Goal: Information Seeking & Learning: Learn about a topic

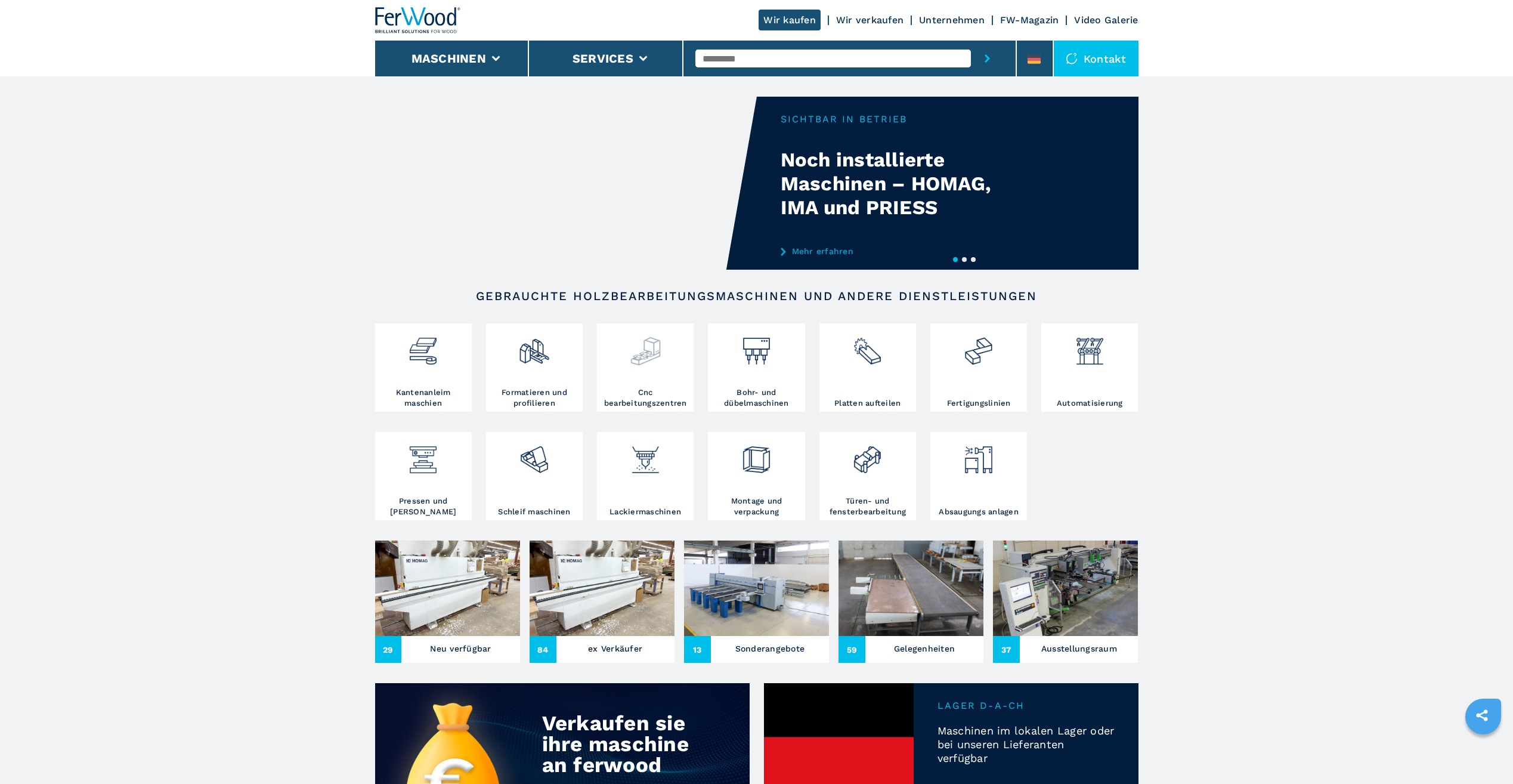
click at [648, 349] on img at bounding box center [646, 347] width 32 height 40
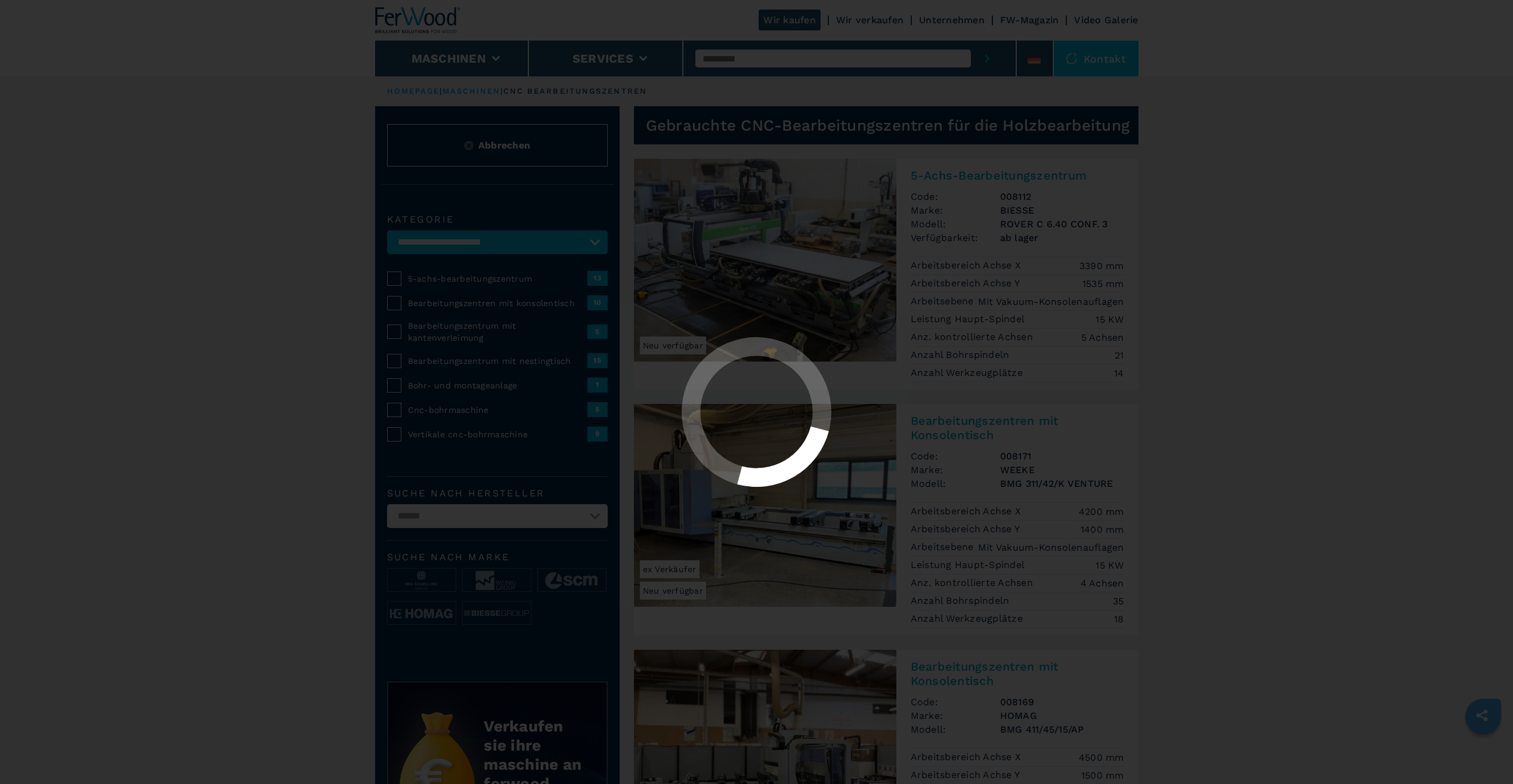
select select "**********"
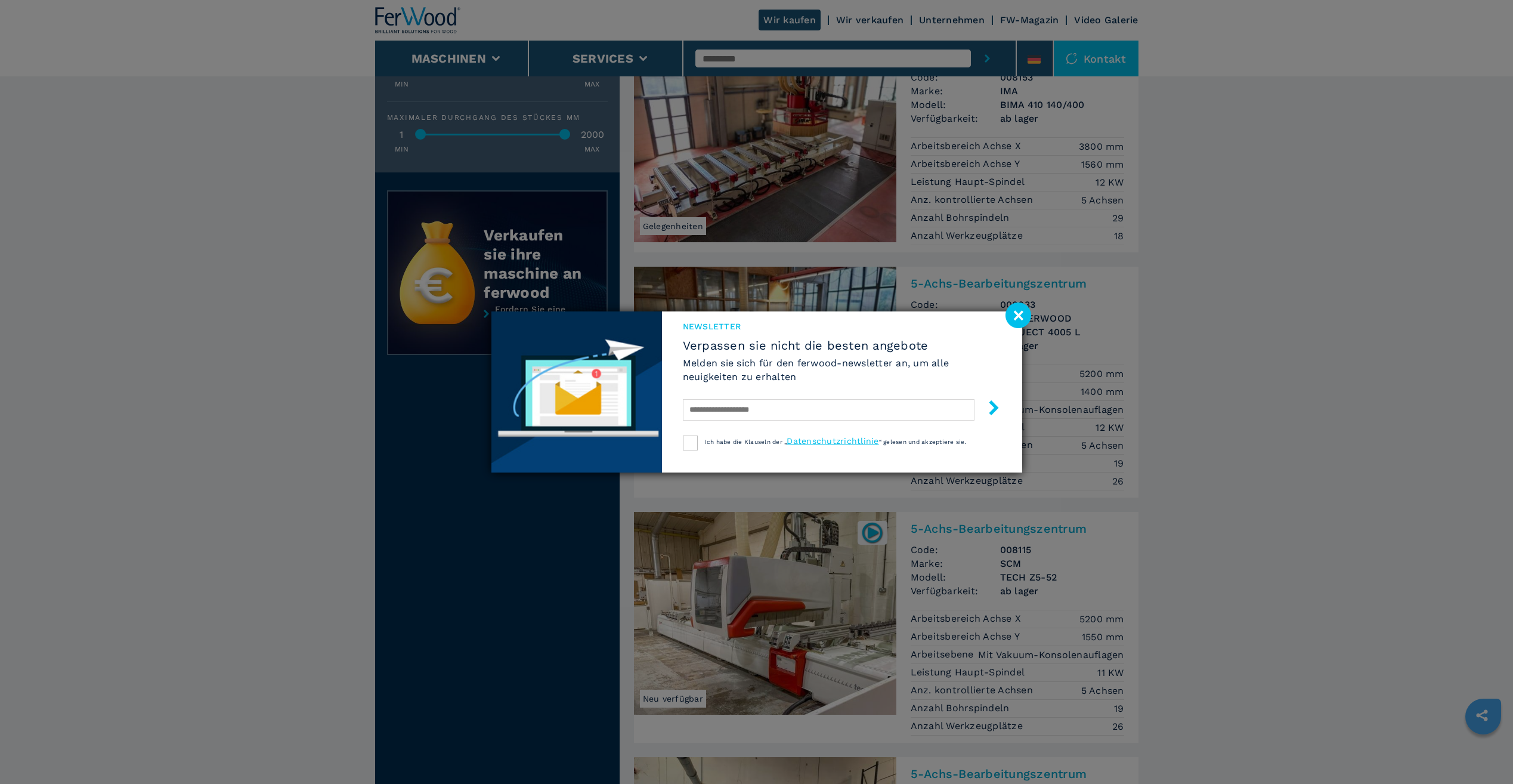
scroll to position [1252, 0]
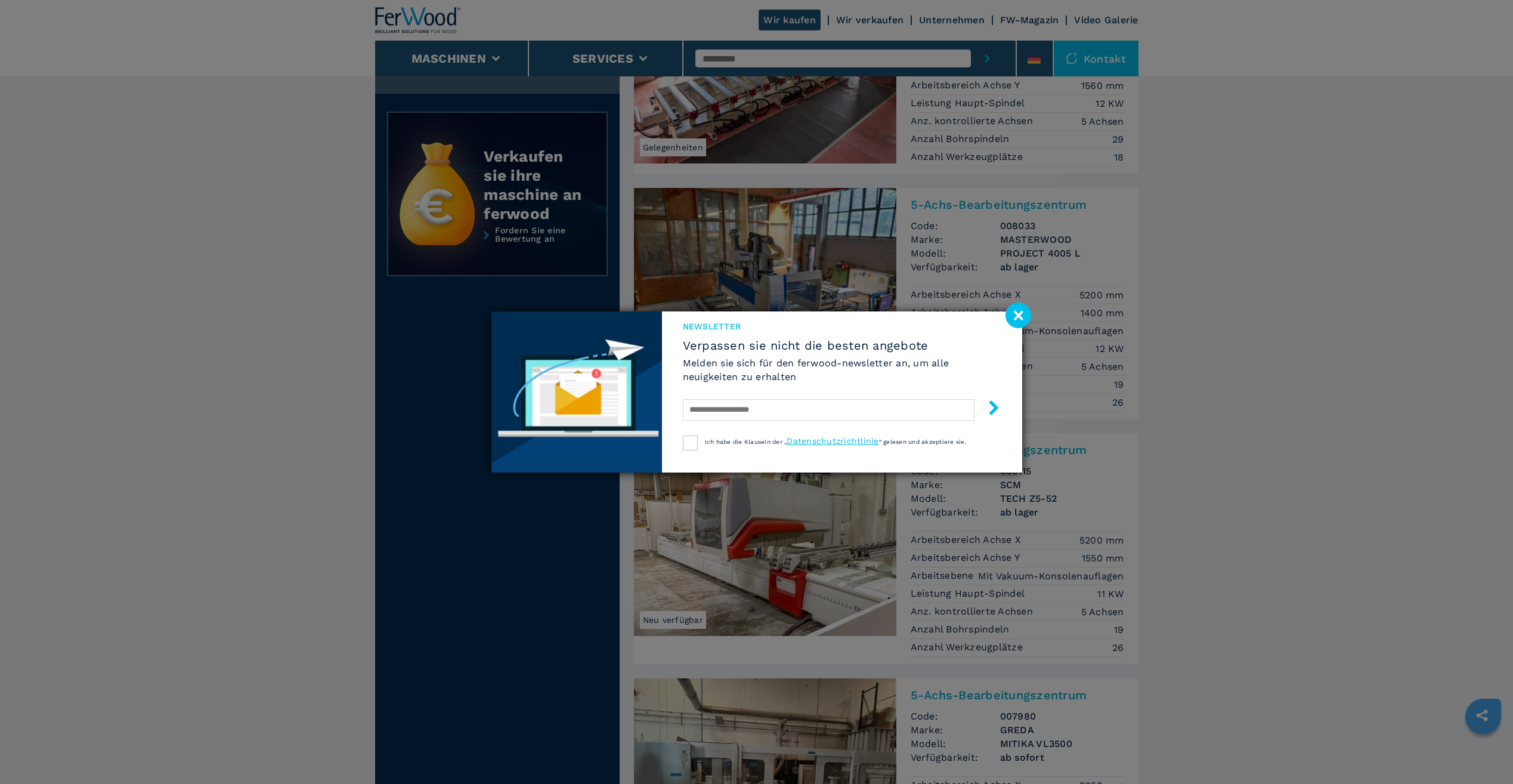
click at [1018, 315] on image at bounding box center [1019, 315] width 26 height 26
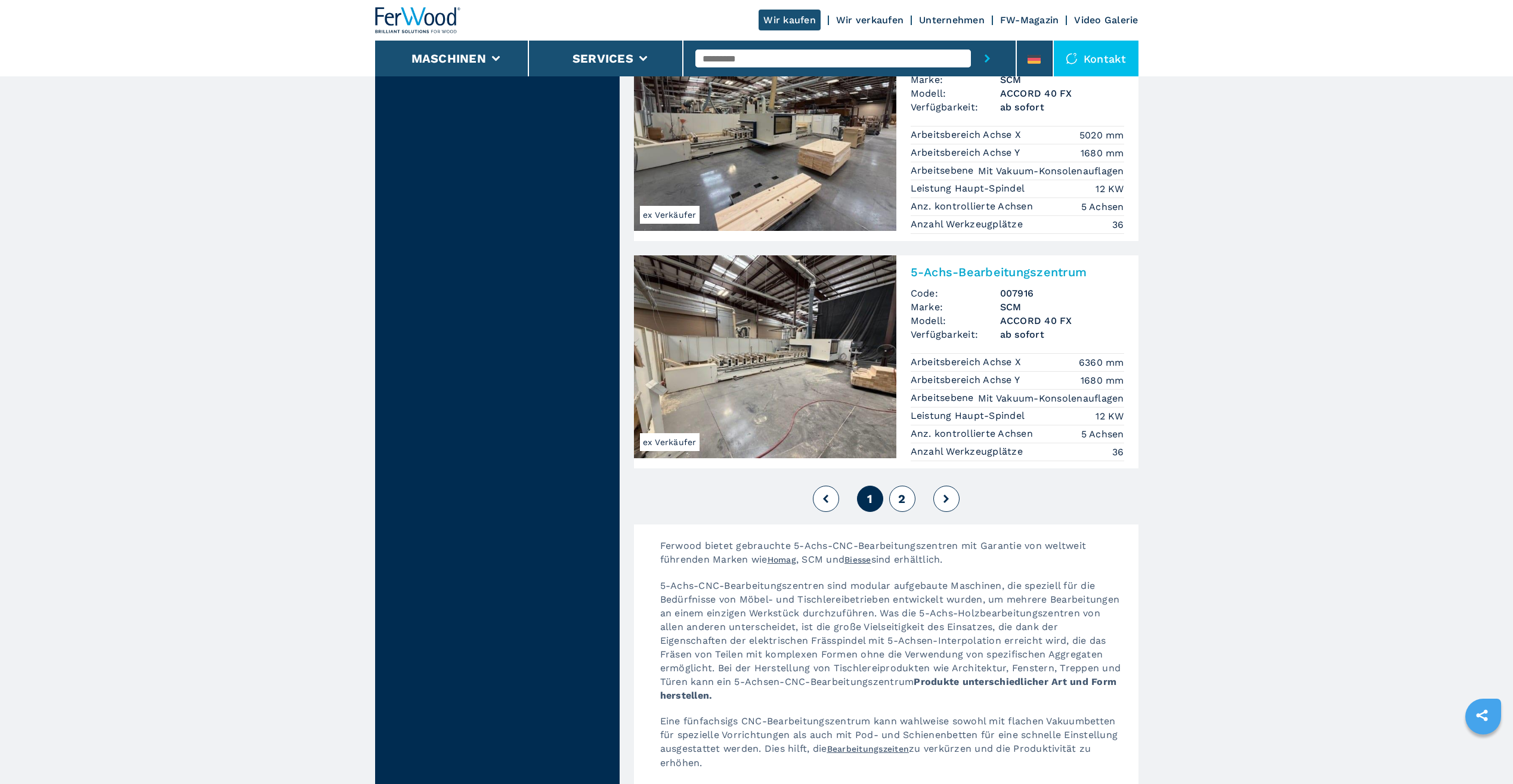
scroll to position [2744, 0]
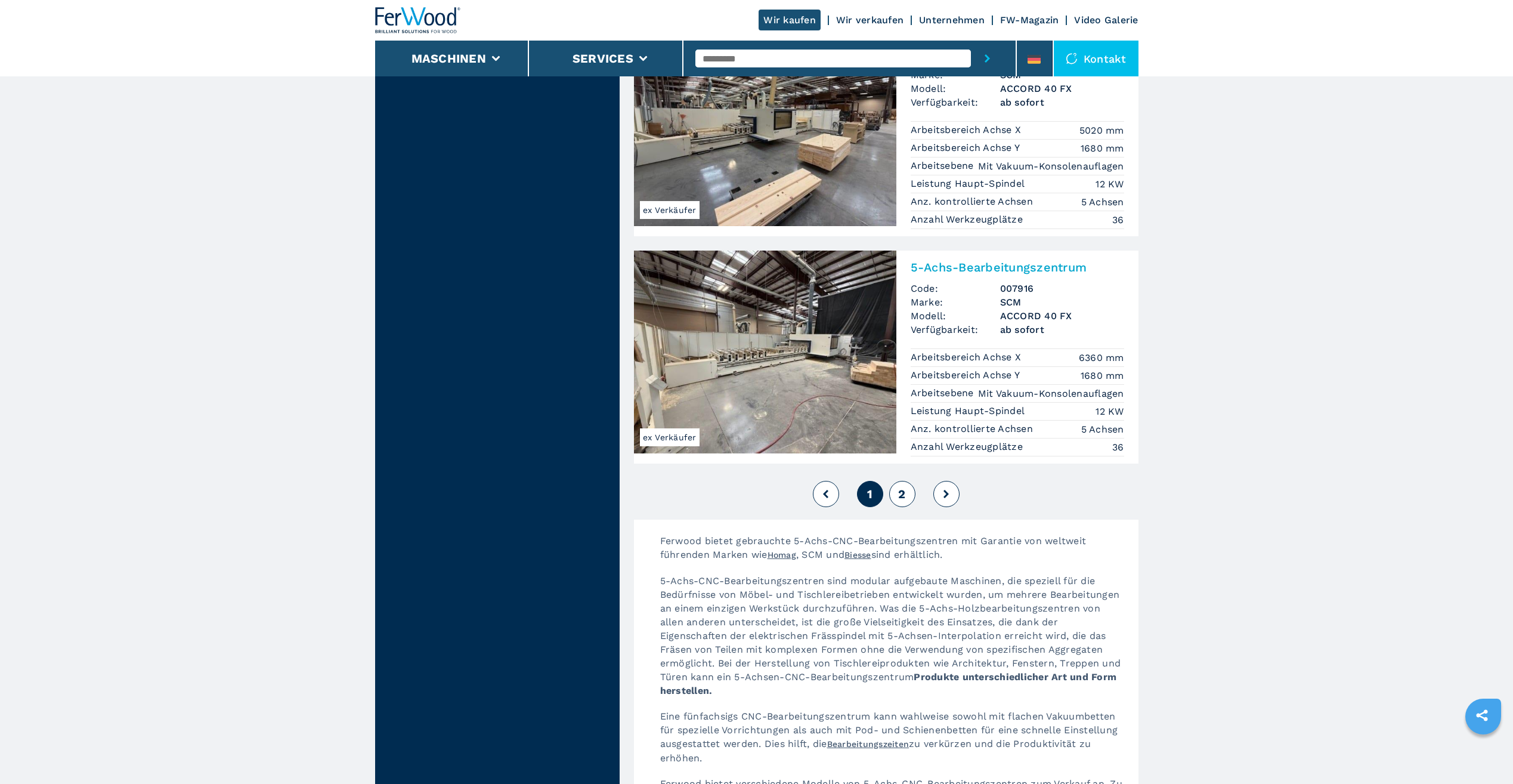
click at [908, 481] on button "2" at bounding box center [902, 494] width 26 height 26
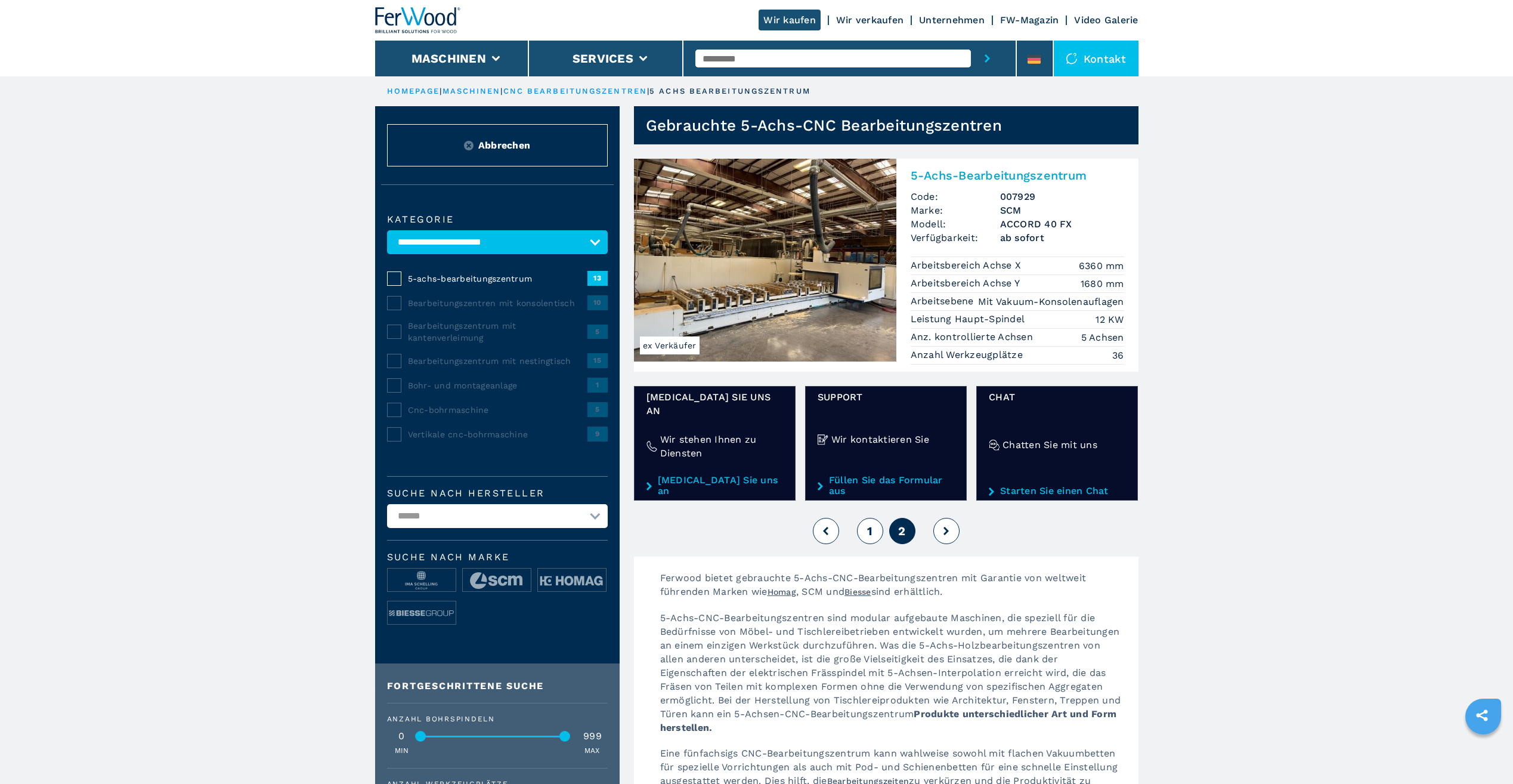
click at [869, 523] on span "1" at bounding box center [870, 530] width 5 height 14
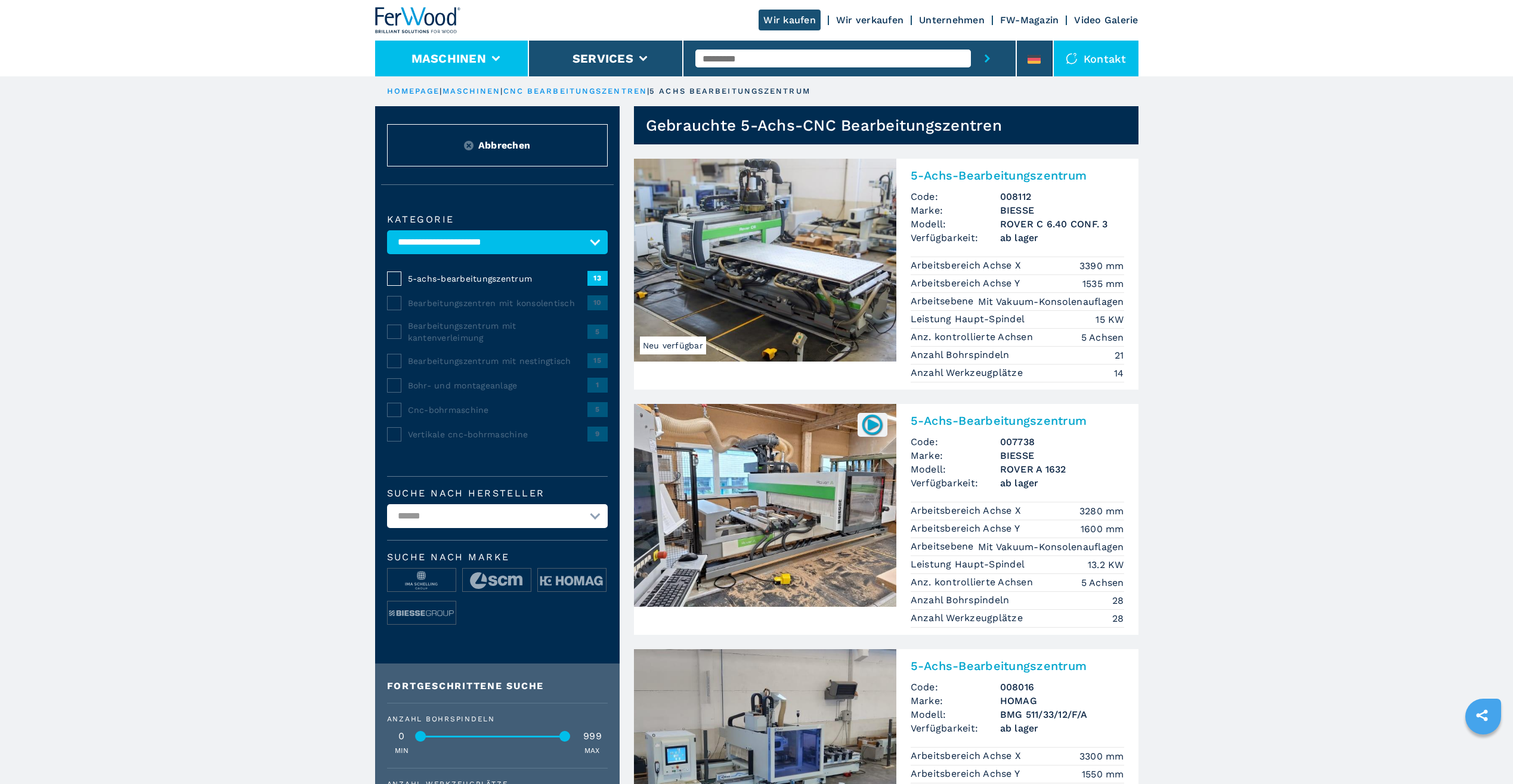
click at [462, 50] on li "Maschinen" at bounding box center [452, 58] width 155 height 36
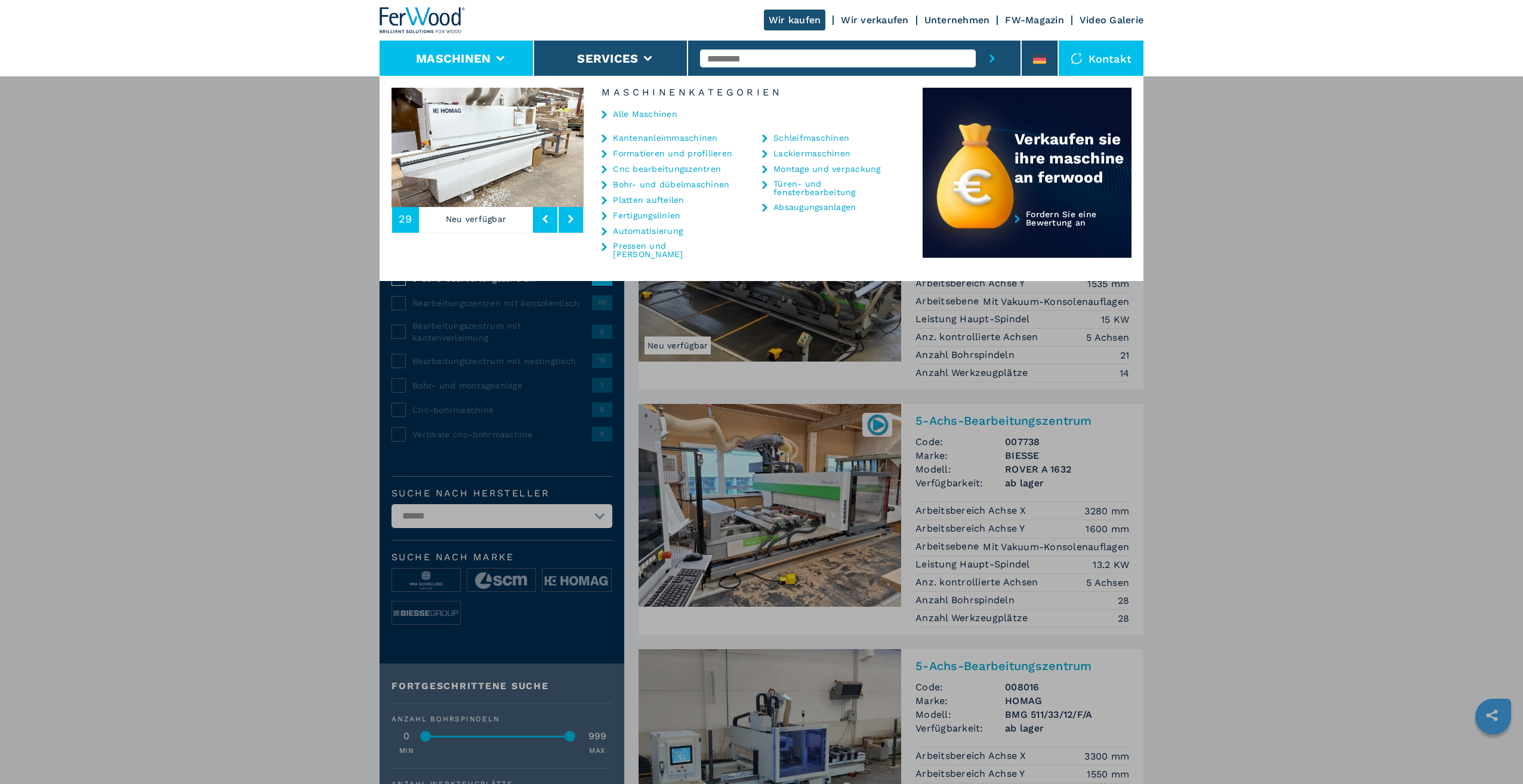
click at [632, 173] on link "Cnc bearbeitungszentren" at bounding box center [667, 169] width 108 height 8
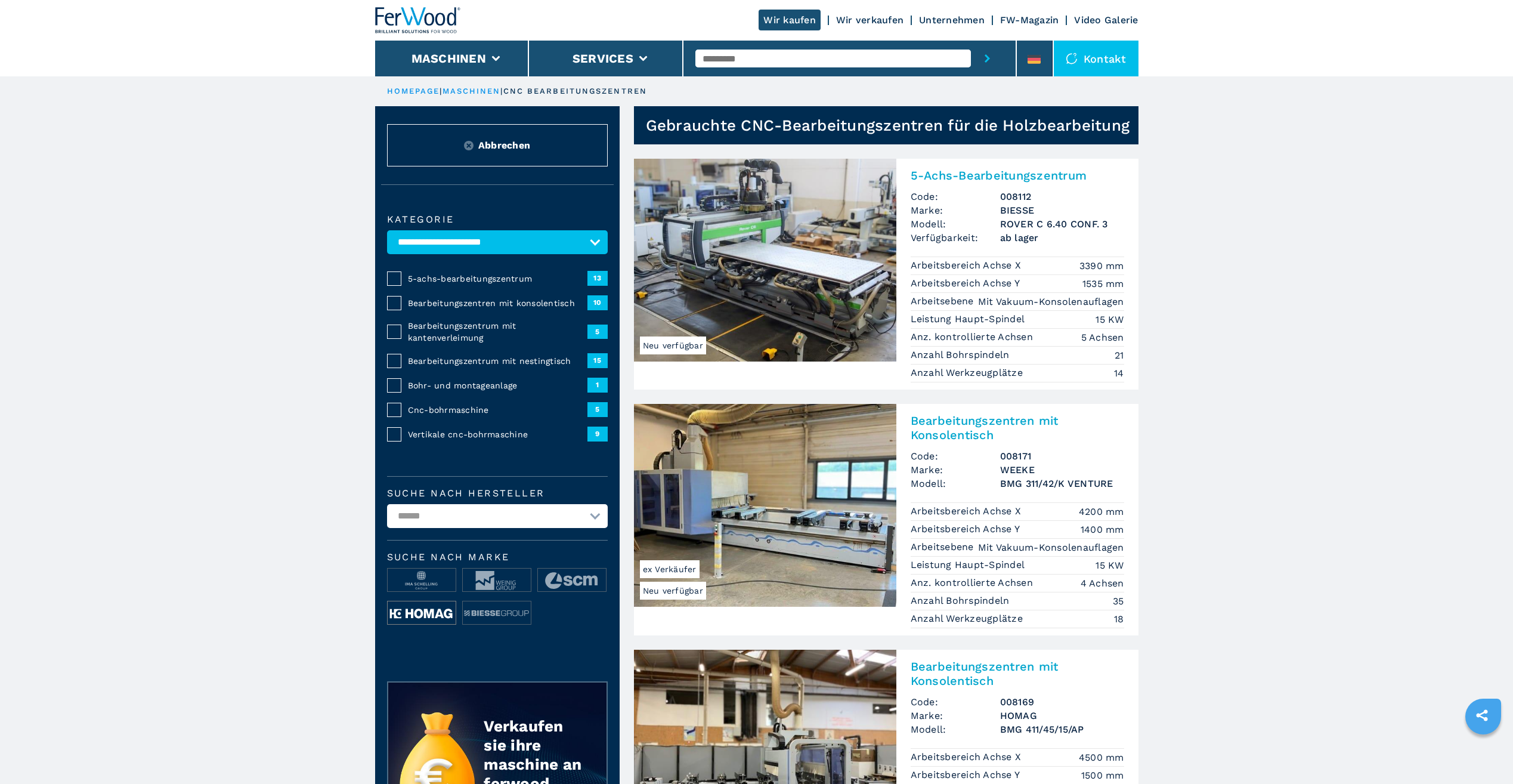
click at [410, 614] on img at bounding box center [421, 613] width 68 height 24
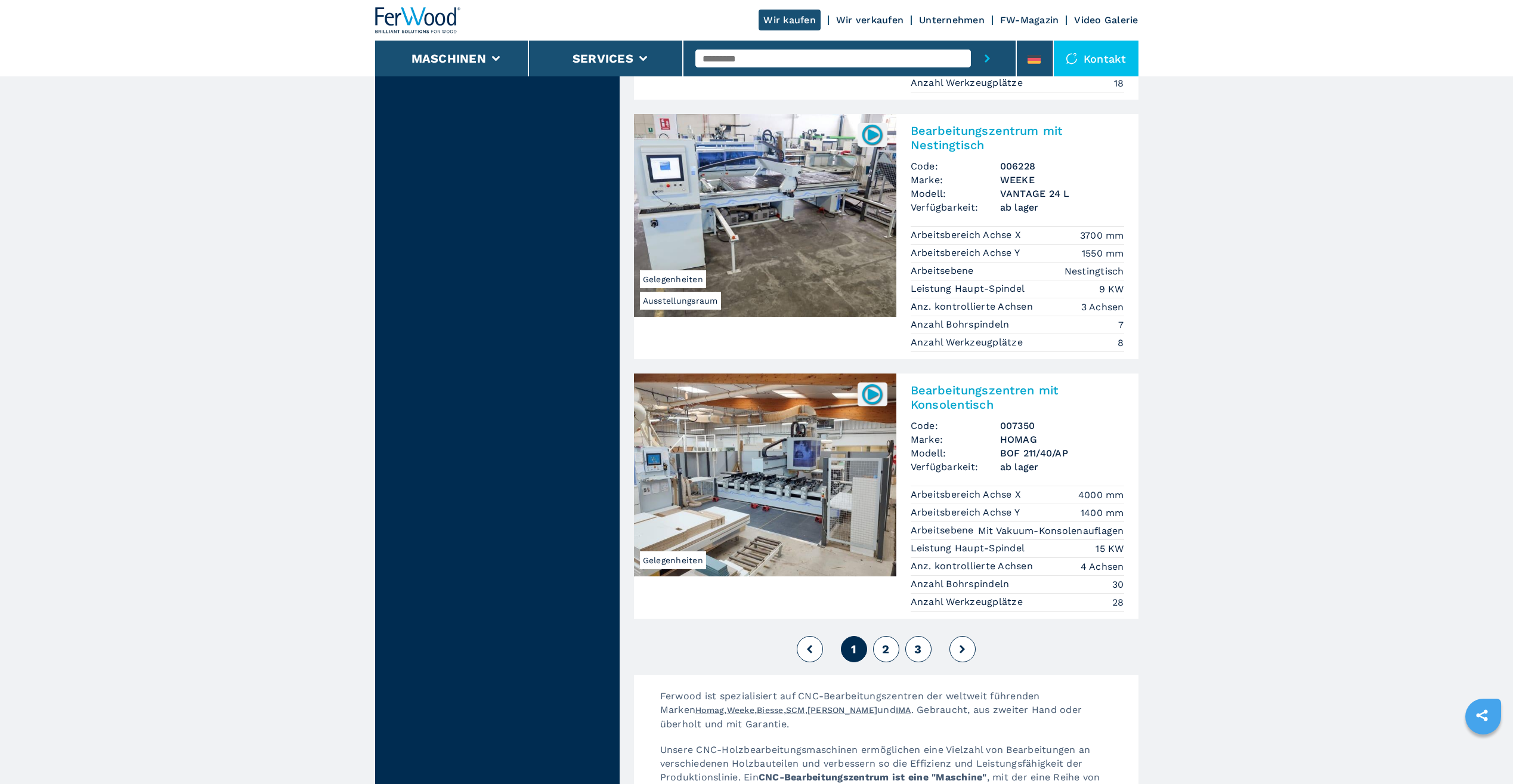
scroll to position [2744, 0]
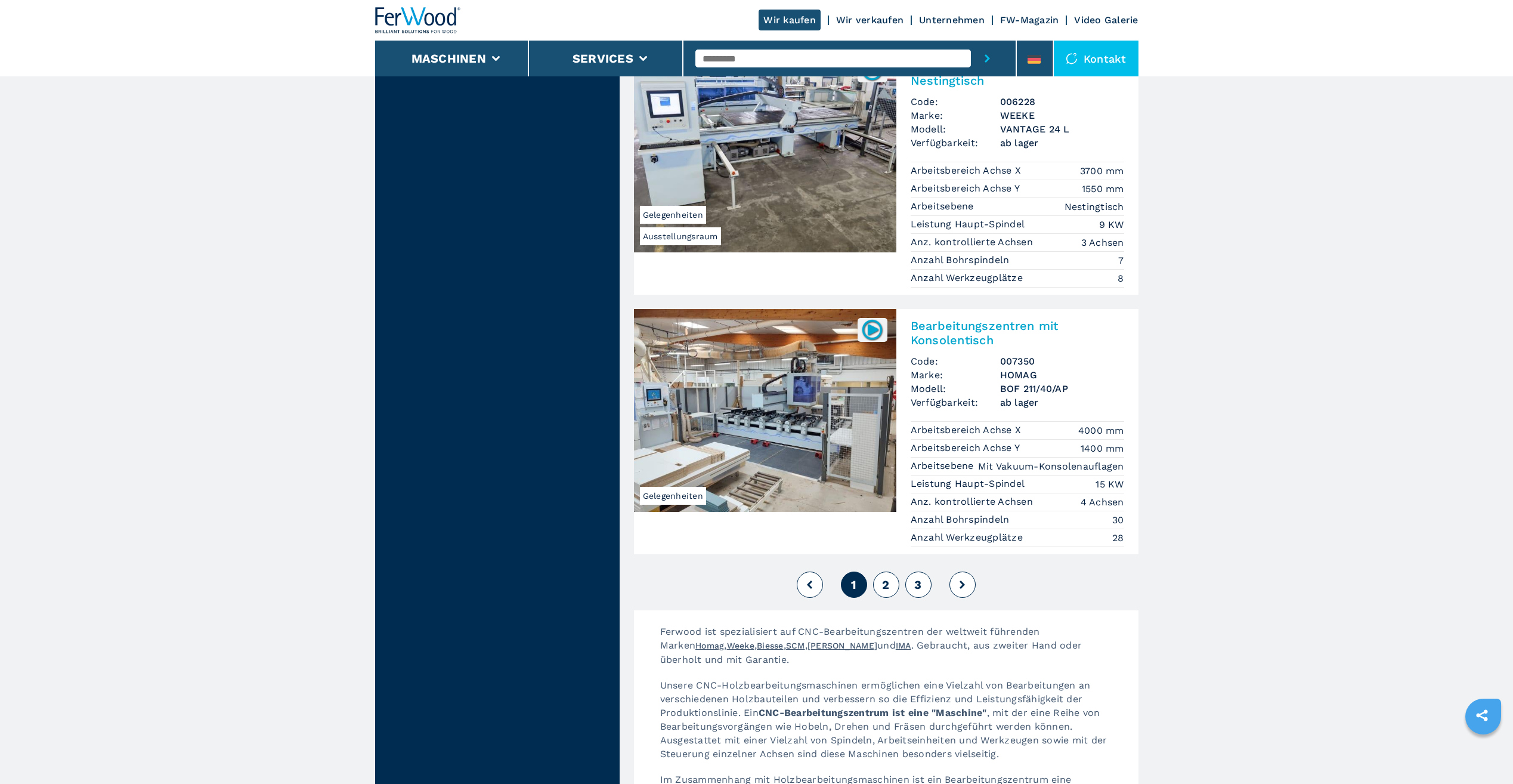
click at [888, 577] on span "2" at bounding box center [885, 584] width 7 height 14
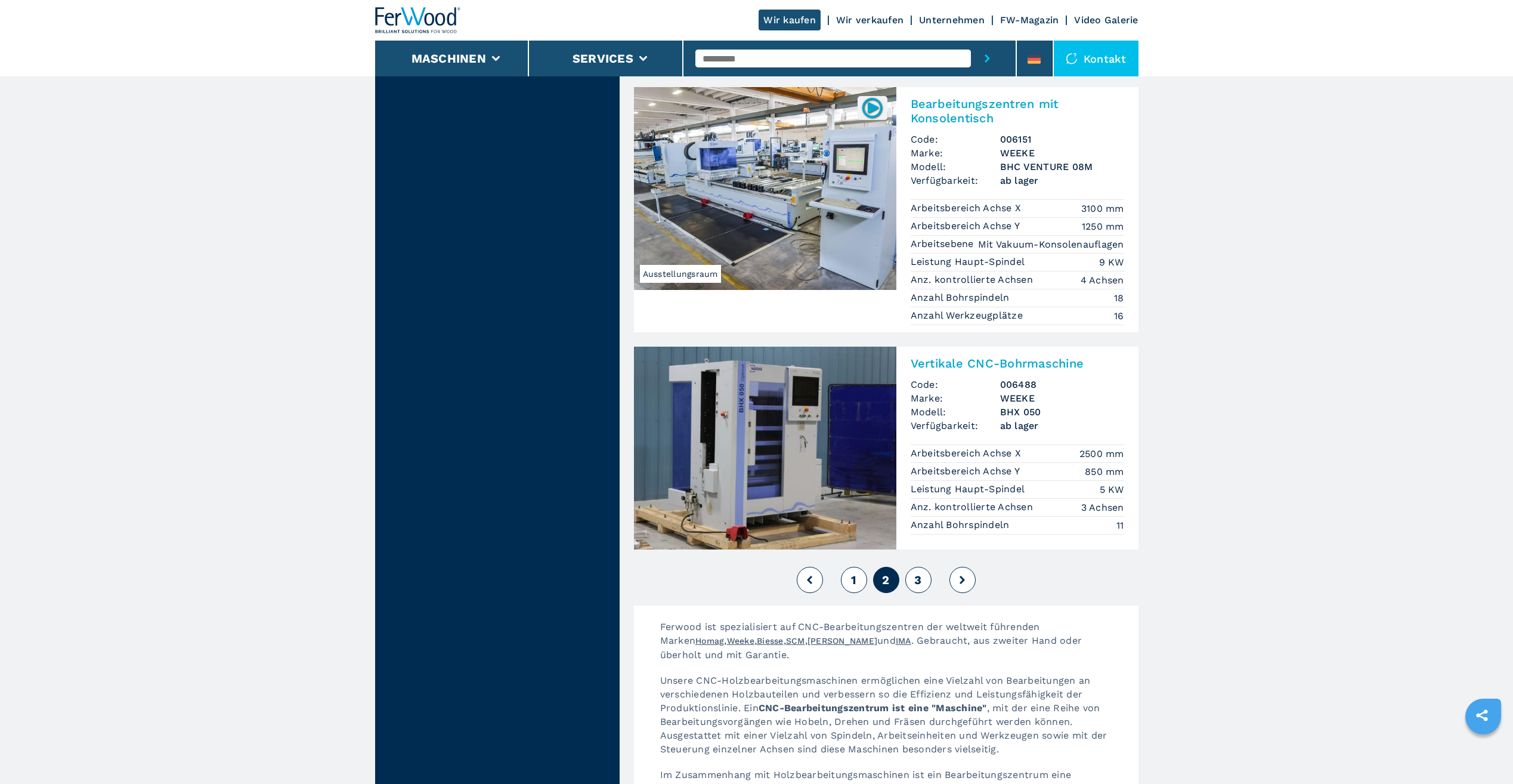
scroll to position [2803, 0]
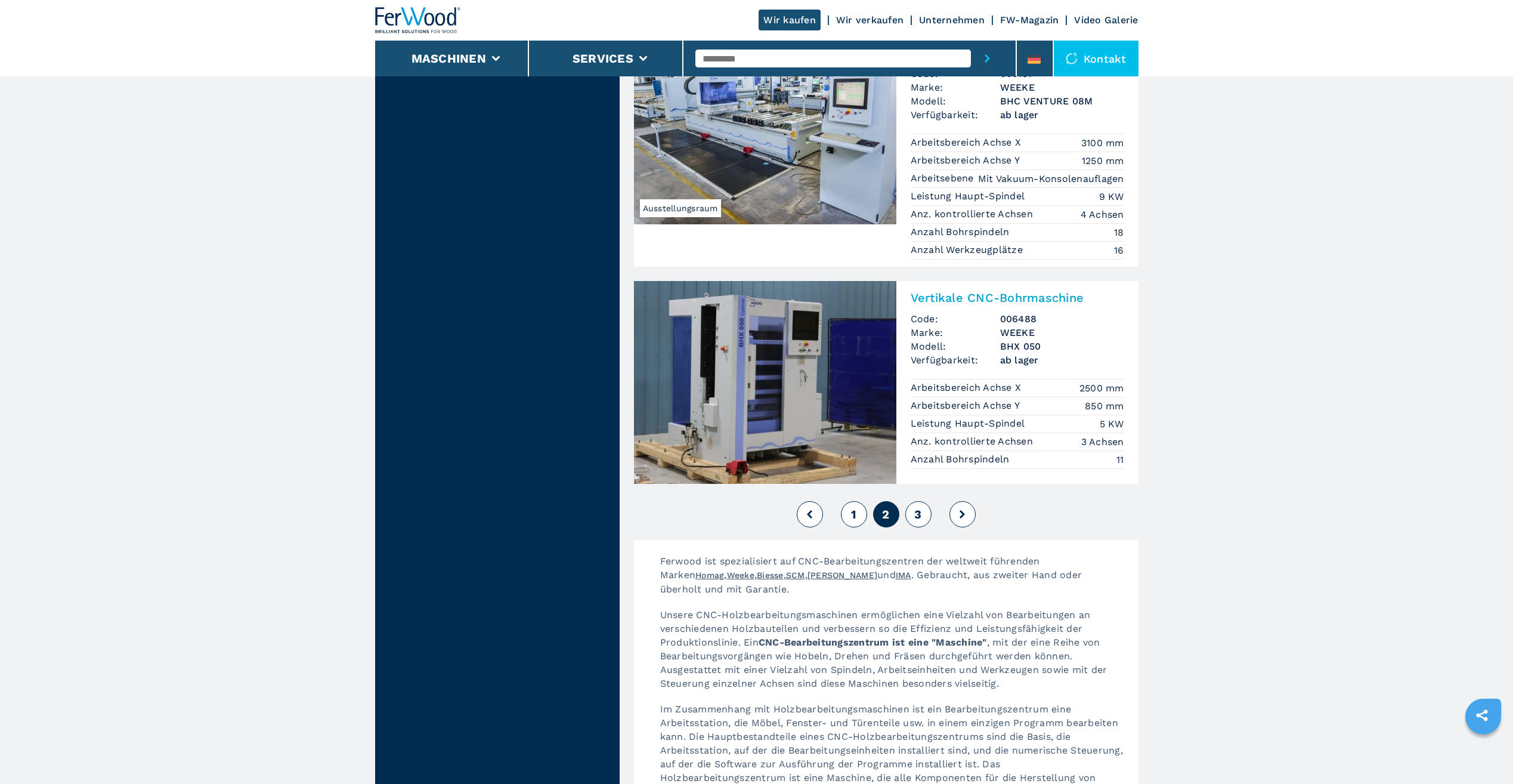
click at [917, 507] on span "3" at bounding box center [918, 514] width 7 height 14
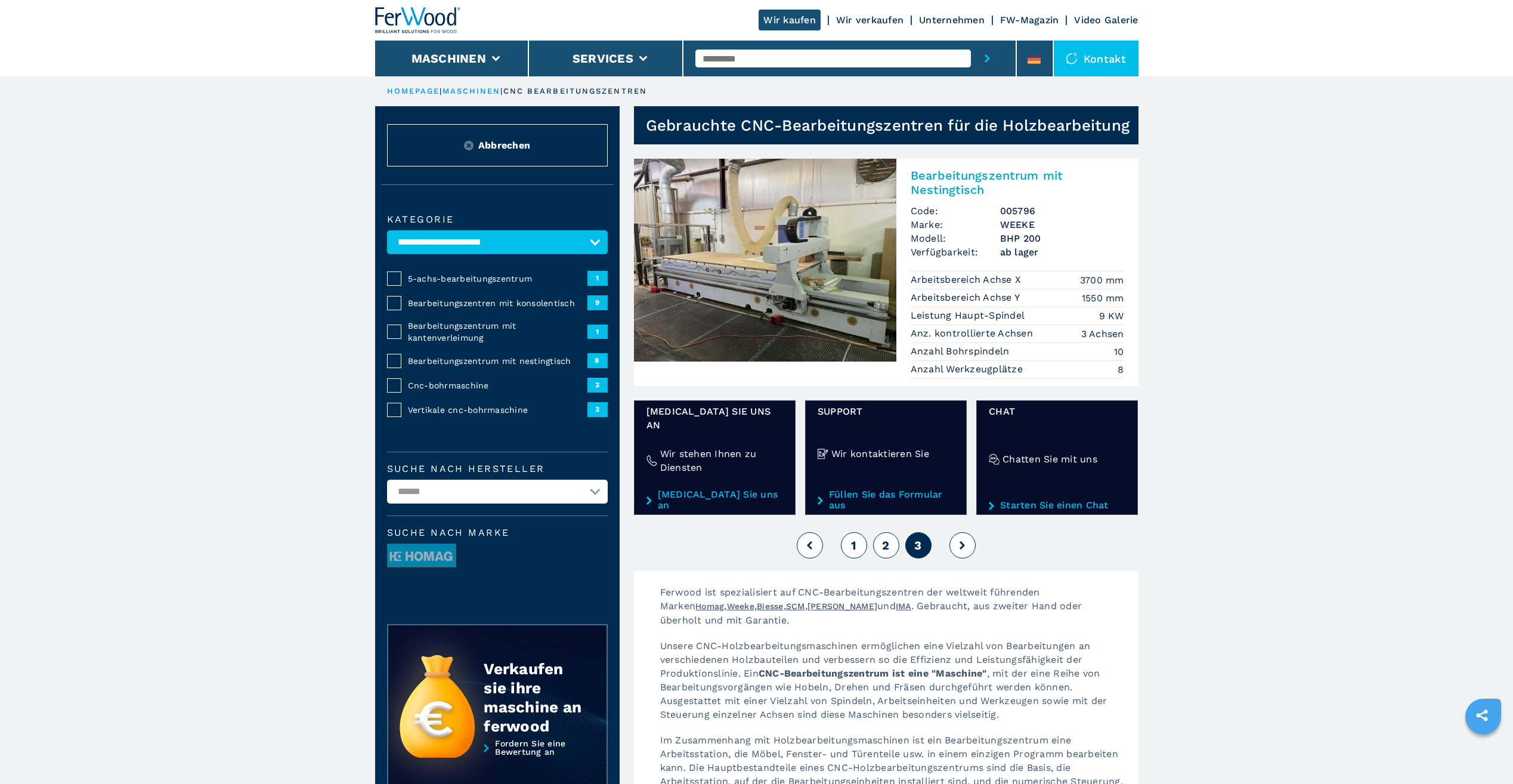
click at [853, 538] on span "1" at bounding box center [854, 545] width 5 height 14
